Goal: Task Accomplishment & Management: Complete application form

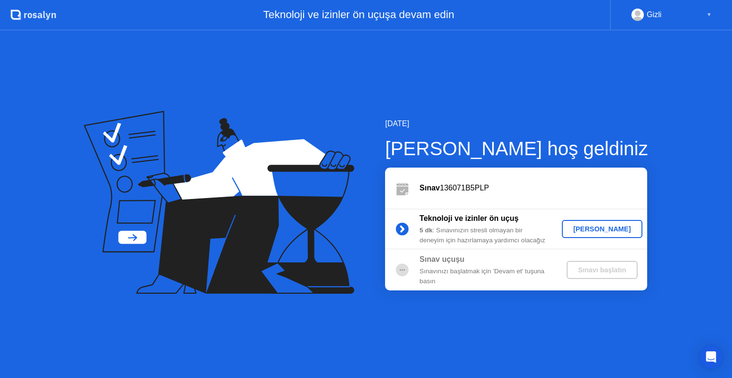
click at [601, 228] on div "[PERSON_NAME]" at bounding box center [601, 229] width 73 height 8
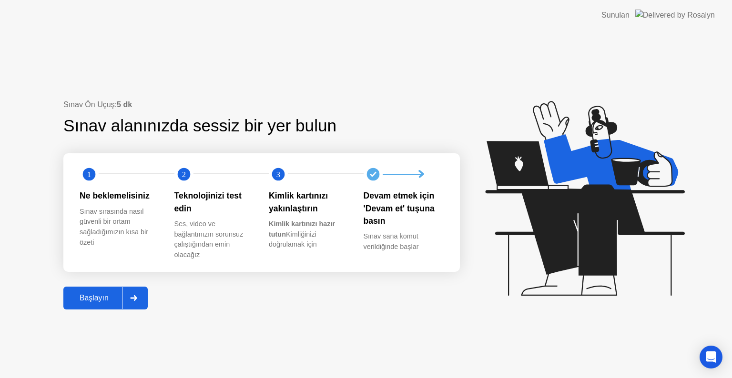
click at [95, 301] on div "Başlayın" at bounding box center [94, 298] width 56 height 9
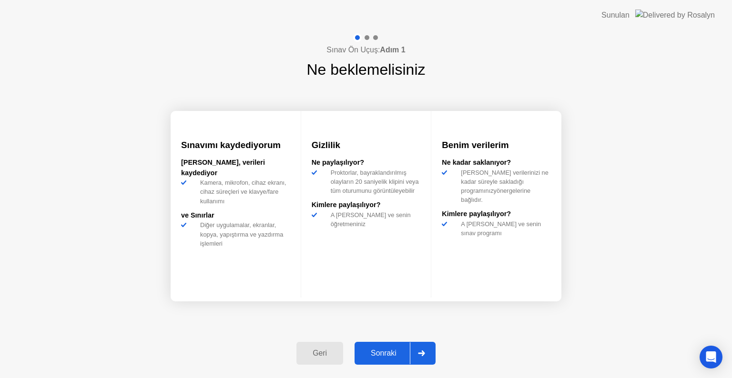
click at [391, 352] on div "Sonraki" at bounding box center [383, 353] width 52 height 9
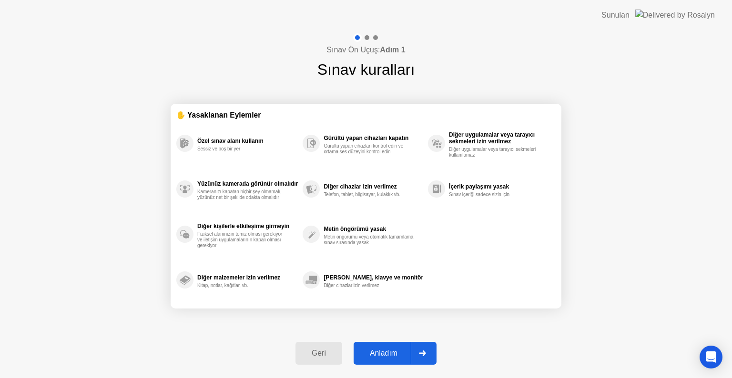
click at [390, 354] on div "Anladım" at bounding box center [383, 353] width 54 height 9
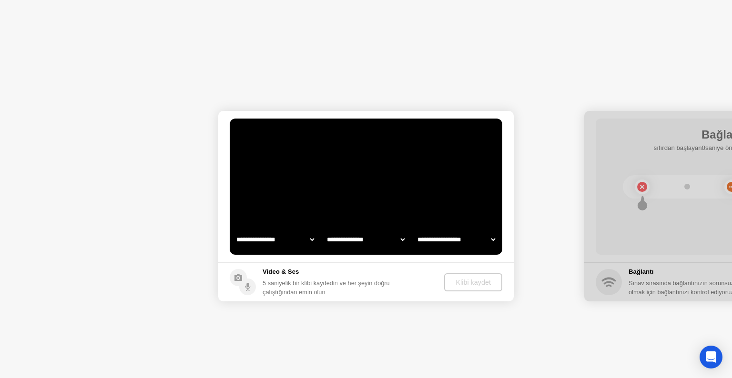
select select "**********"
select select "*******"
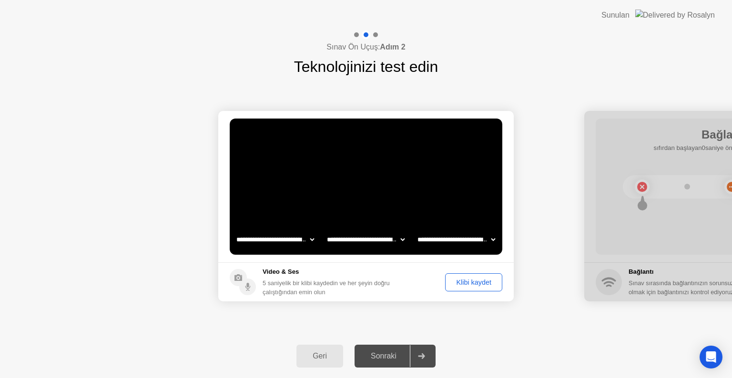
click at [474, 279] on div "Klibi kaydet" at bounding box center [473, 283] width 50 height 8
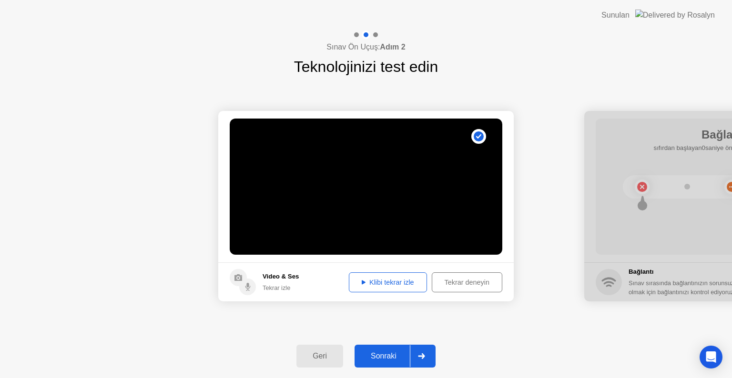
click at [393, 282] on div "Klibi tekrar izle" at bounding box center [387, 283] width 71 height 8
click at [385, 357] on div "Sonraki" at bounding box center [383, 356] width 52 height 9
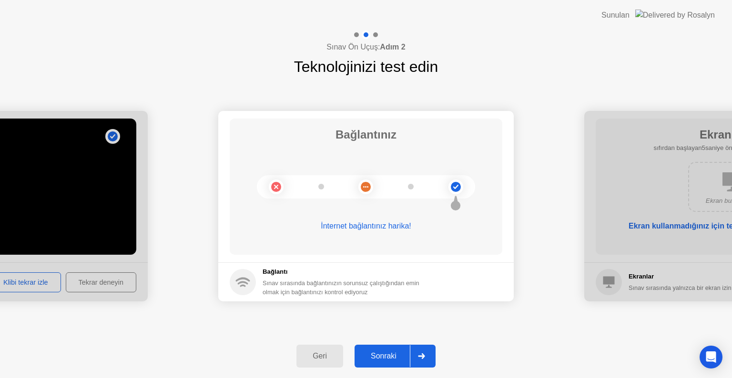
click at [379, 355] on div "Sonraki" at bounding box center [383, 356] width 52 height 9
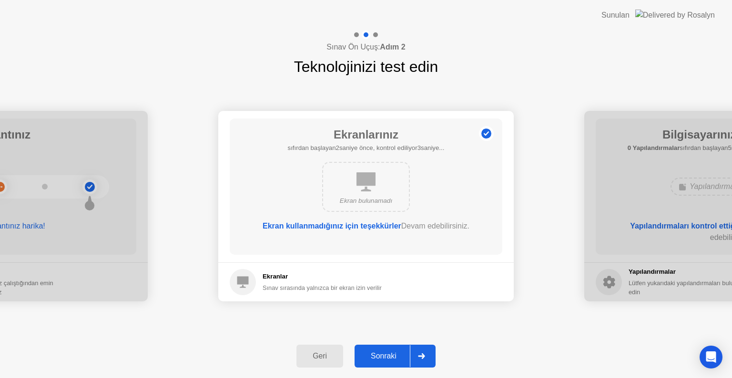
click at [381, 356] on div "Sonraki" at bounding box center [383, 356] width 52 height 9
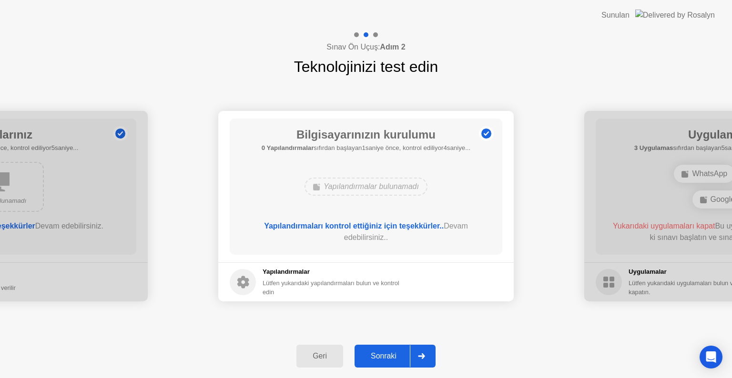
click at [381, 356] on div "Sonraki" at bounding box center [383, 356] width 52 height 9
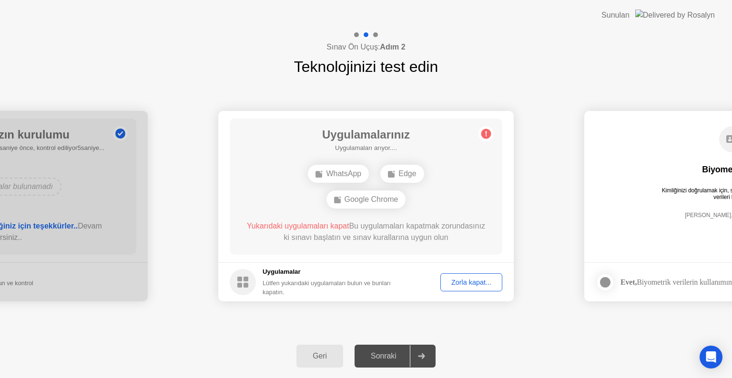
click at [466, 282] on div "Zorla kapat..." at bounding box center [471, 283] width 55 height 8
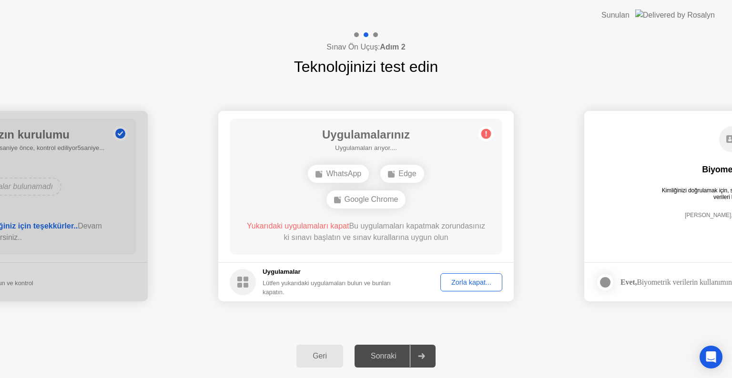
click at [473, 284] on div "Zorla kapat..." at bounding box center [471, 283] width 55 height 8
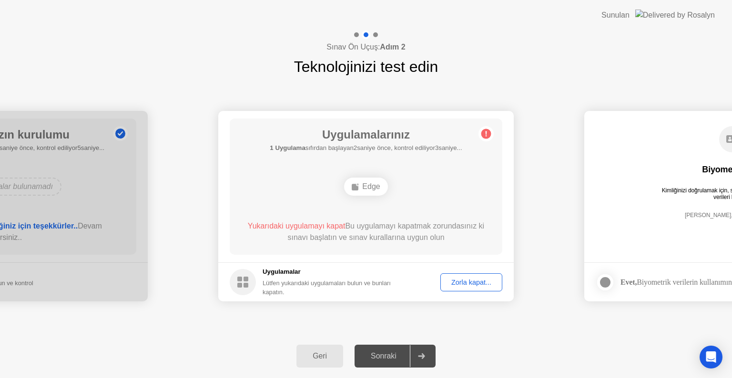
click at [474, 282] on div "Zorla kapat..." at bounding box center [471, 283] width 55 height 8
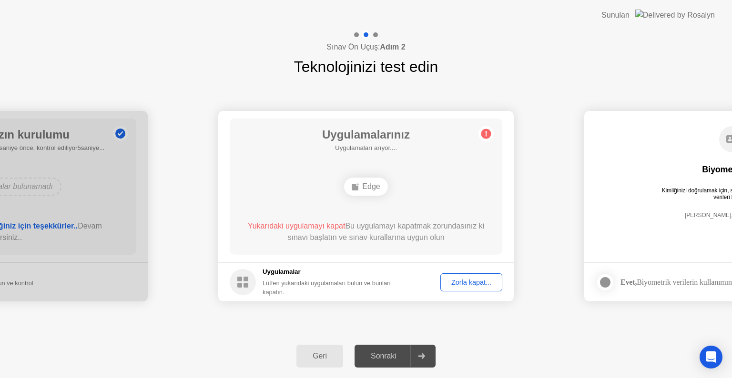
click at [471, 284] on div "Zorla kapat..." at bounding box center [471, 283] width 55 height 8
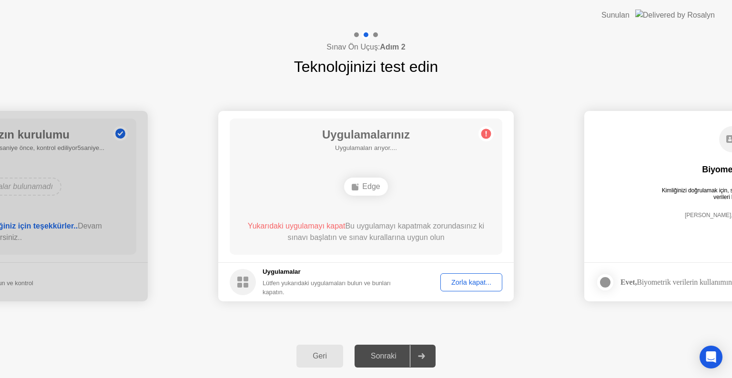
click at [323, 224] on span "Yukarıdaki uygulamayı kapat" at bounding box center [297, 226] width 98 height 8
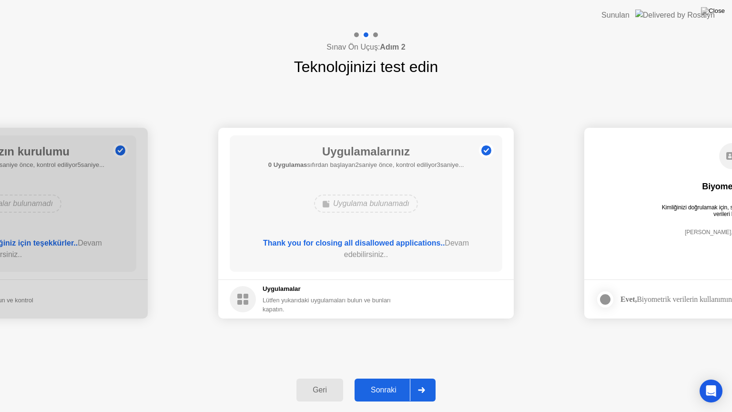
click at [393, 378] on div "Sonraki" at bounding box center [383, 389] width 52 height 9
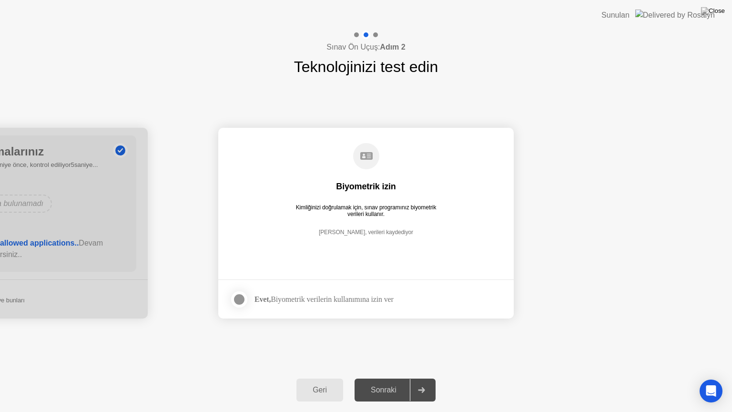
click at [390, 378] on div "Sonraki" at bounding box center [383, 389] width 52 height 9
click at [240, 301] on div at bounding box center [238, 298] width 11 height 11
click at [388, 378] on div "Sonraki" at bounding box center [383, 389] width 52 height 9
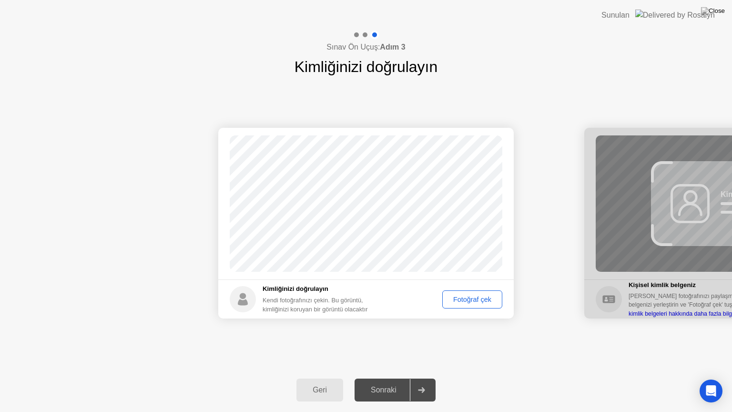
click at [476, 300] on div "Fotoğraf çek" at bounding box center [471, 299] width 53 height 8
click at [475, 299] on div "Tekrar çek" at bounding box center [475, 299] width 47 height 8
click at [475, 299] on div "Fotoğraf çek" at bounding box center [471, 299] width 53 height 8
click at [389, 378] on div "Sonraki" at bounding box center [383, 389] width 52 height 9
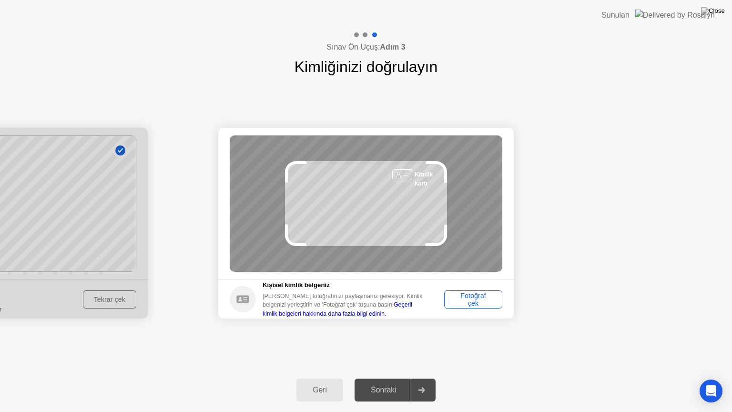
click at [482, 300] on div "Fotoğraf çek" at bounding box center [472, 299] width 51 height 15
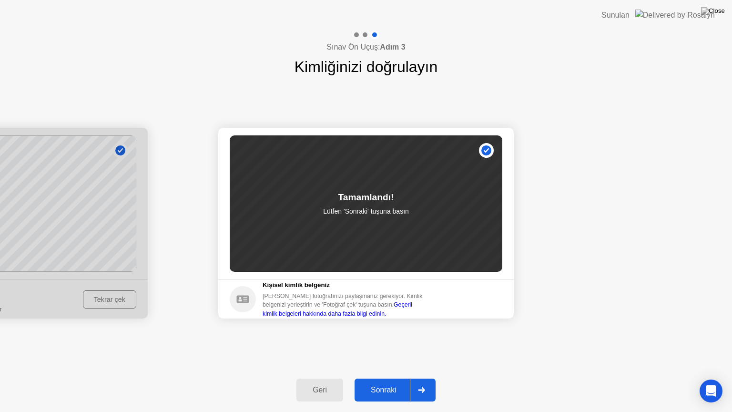
click at [381, 378] on div "Sonraki" at bounding box center [383, 389] width 52 height 9
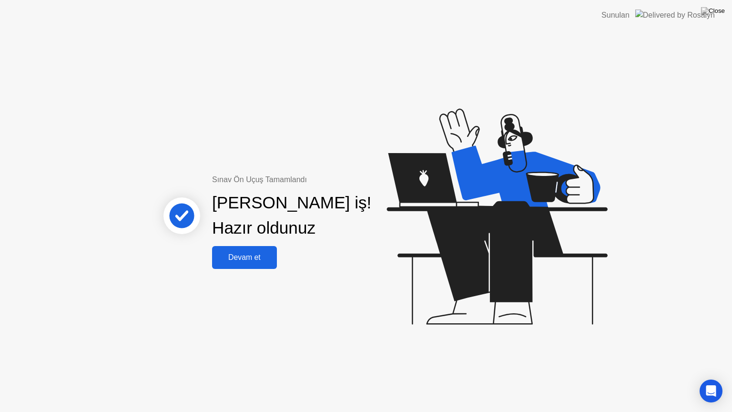
click at [252, 257] on div "Devam et" at bounding box center [244, 257] width 59 height 9
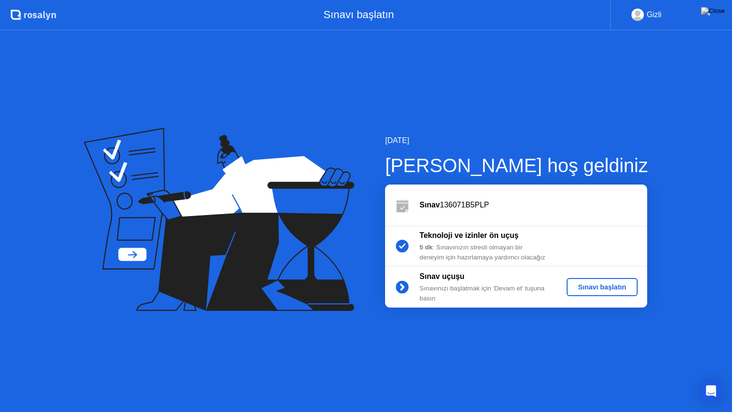
click at [610, 286] on div "Sınavı başlatın" at bounding box center [601, 287] width 63 height 8
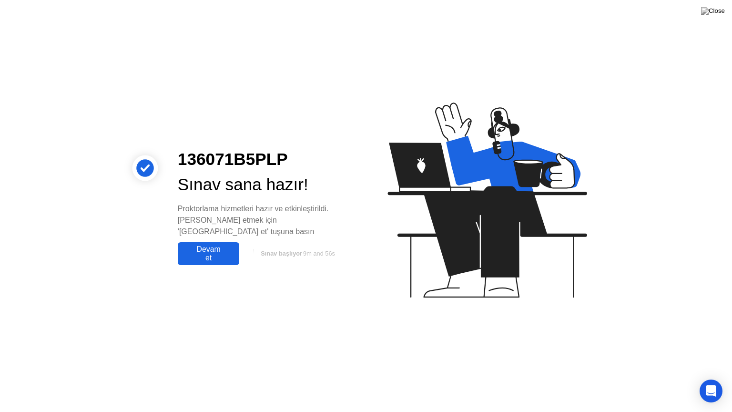
click at [214, 247] on div "Devam et" at bounding box center [209, 253] width 56 height 17
